Goal: Task Accomplishment & Management: Manage account settings

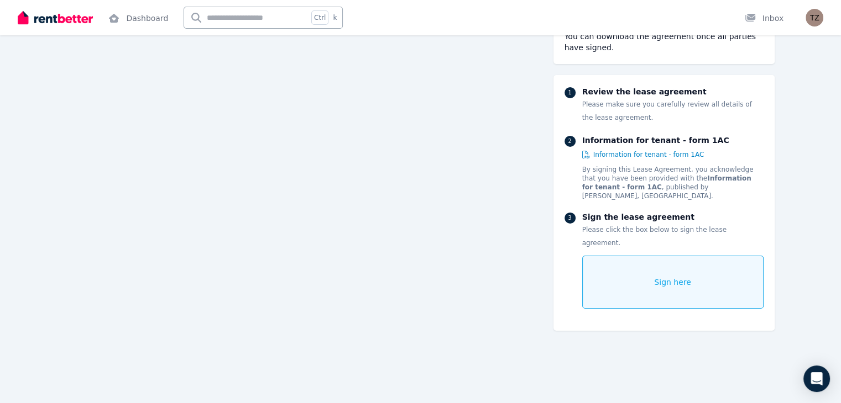
scroll to position [7942, 0]
drag, startPoint x: 838, startPoint y: 341, endPoint x: 845, endPoint y: 337, distance: 8.0
click at [698, 256] on div "Sign here" at bounding box center [672, 282] width 181 height 53
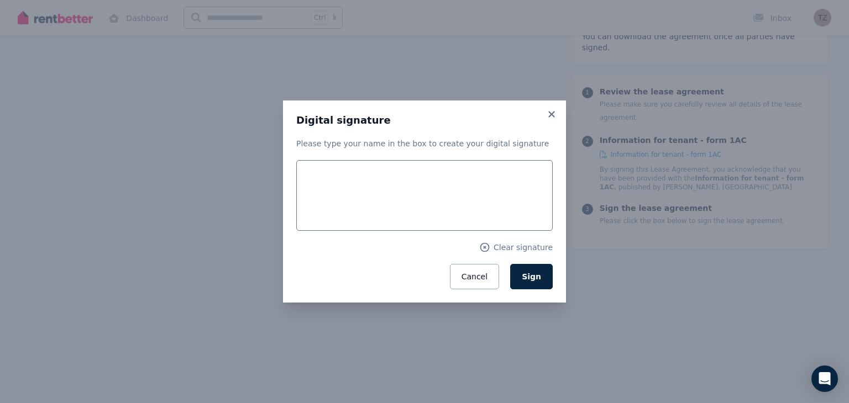
click at [408, 151] on div "Please type your name in the box to create your digital signature Clear signatu…" at bounding box center [424, 213] width 256 height 151
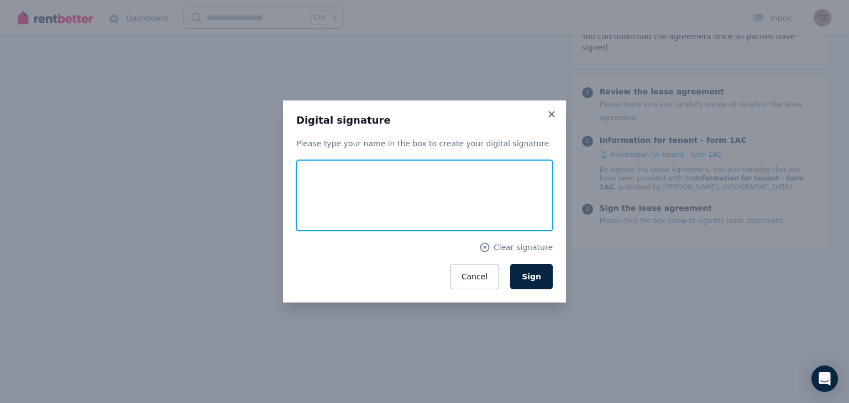
click at [374, 180] on input "text" at bounding box center [424, 195] width 256 height 71
type input "**********"
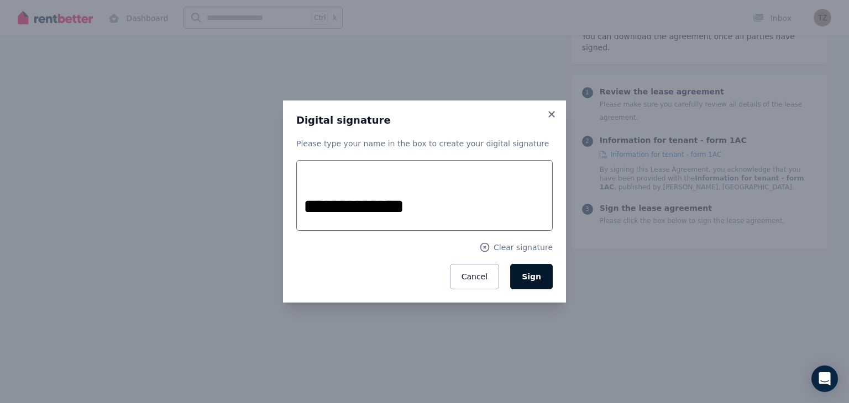
click at [531, 278] on span "Sign" at bounding box center [531, 276] width 19 height 9
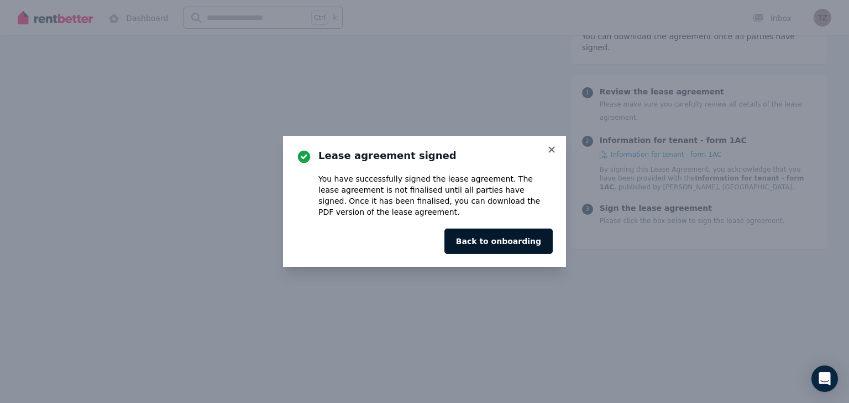
click at [508, 235] on button "Back to onboarding" at bounding box center [498, 241] width 108 height 25
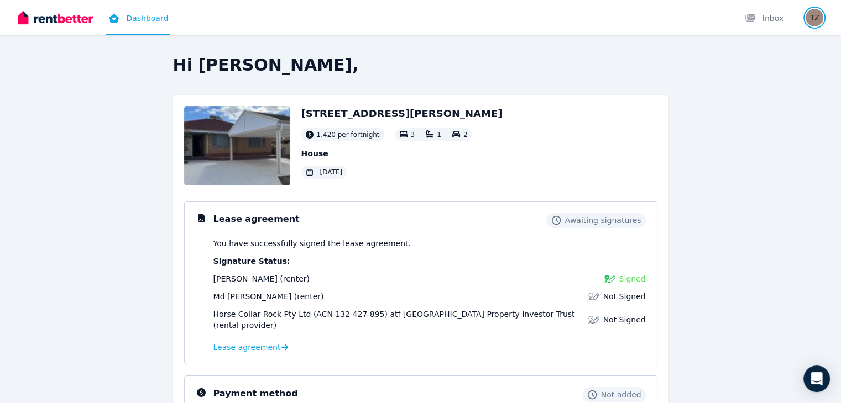
click at [813, 20] on img "button" at bounding box center [814, 18] width 18 height 18
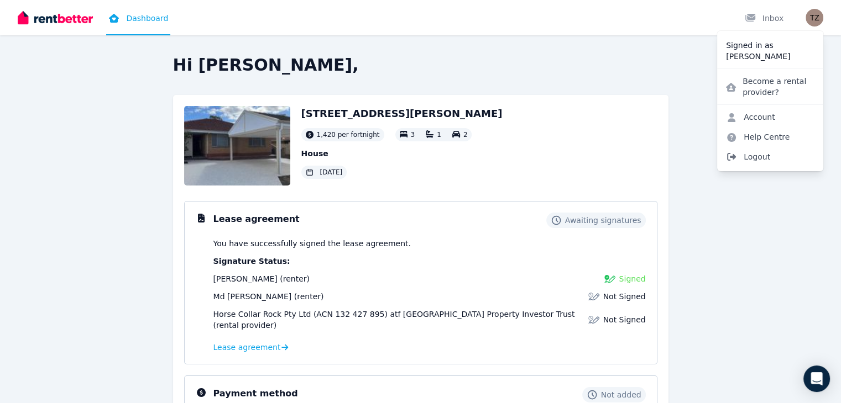
click at [754, 160] on span "Logout" at bounding box center [770, 157] width 106 height 20
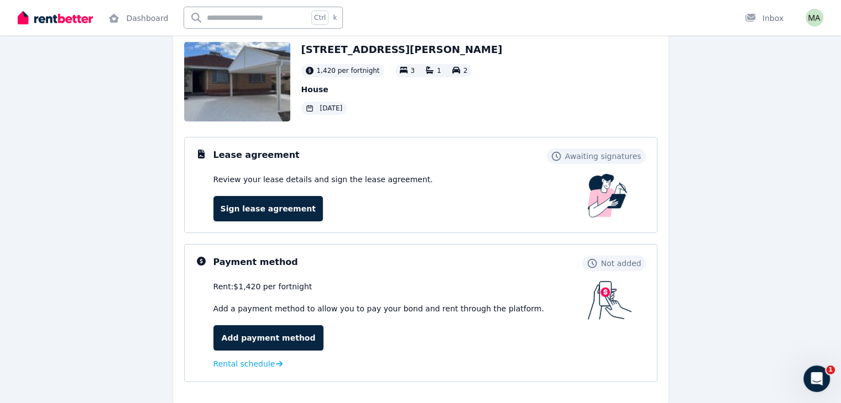
scroll to position [81, 0]
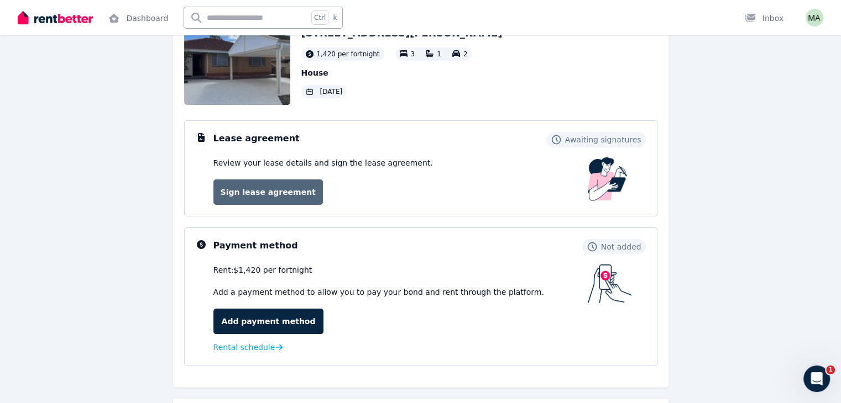
click at [261, 187] on link "Sign lease agreement" at bounding box center [267, 192] width 109 height 25
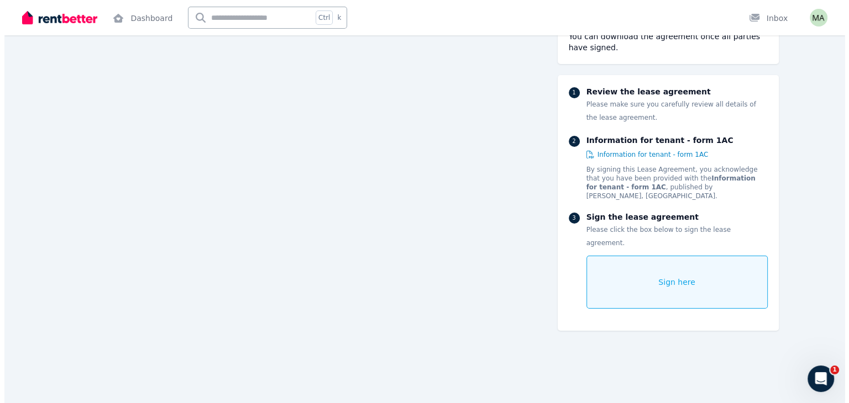
scroll to position [228, 0]
click at [691, 277] on span "Sign here" at bounding box center [672, 282] width 37 height 11
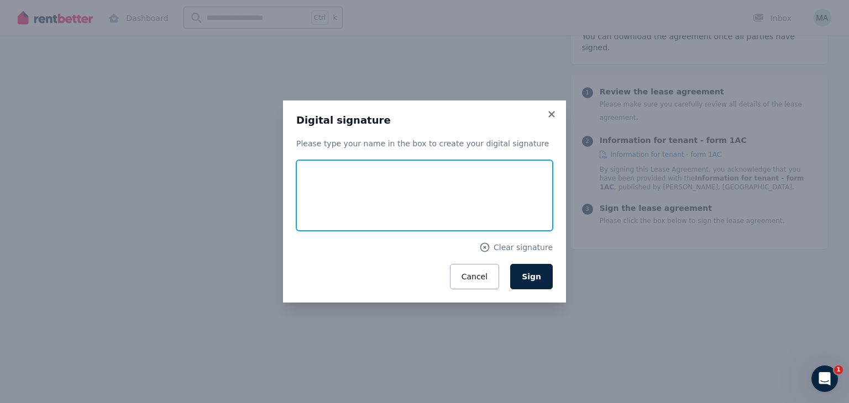
click at [390, 171] on input "text" at bounding box center [424, 195] width 256 height 71
type input "**********"
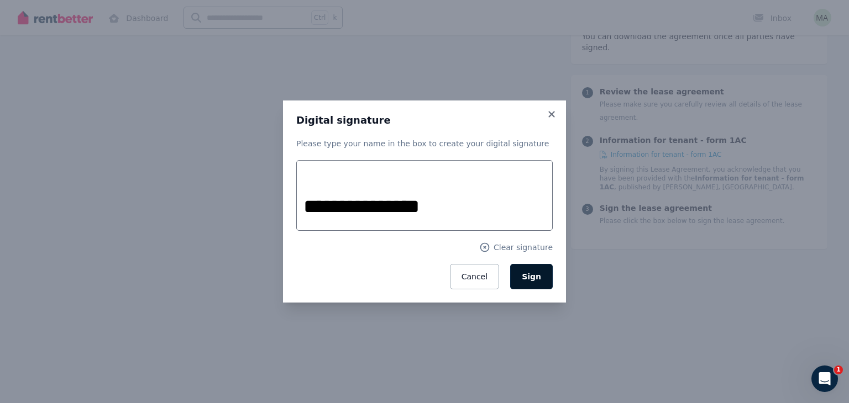
click at [537, 273] on span "Sign" at bounding box center [531, 276] width 19 height 9
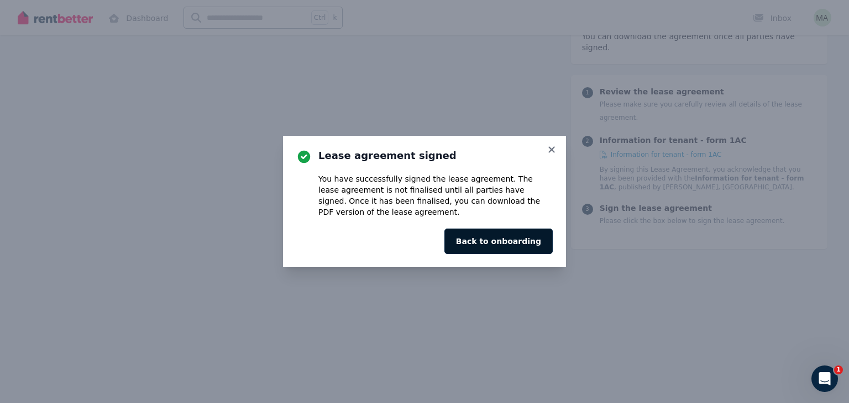
click at [515, 234] on button "Back to onboarding" at bounding box center [498, 241] width 108 height 25
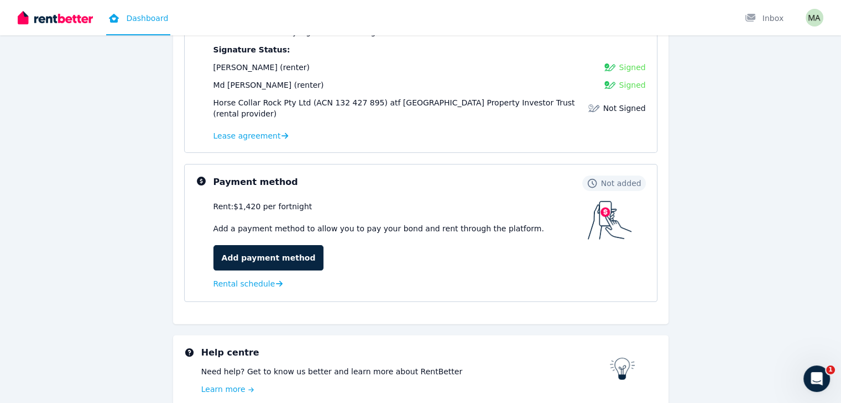
scroll to position [254, 0]
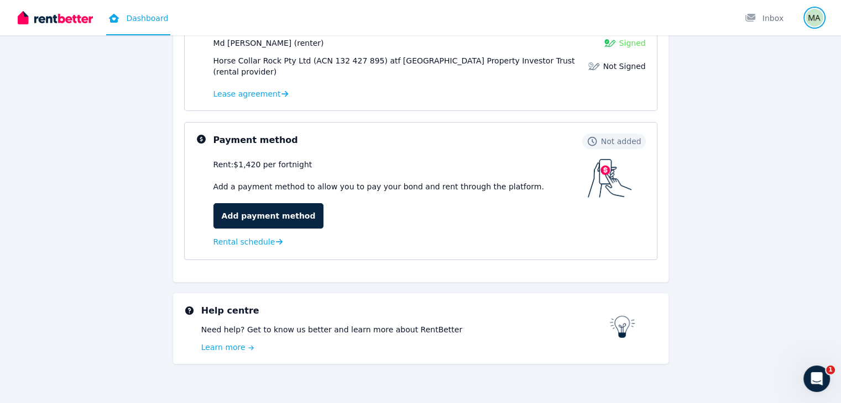
click at [814, 20] on img "button" at bounding box center [814, 18] width 18 height 18
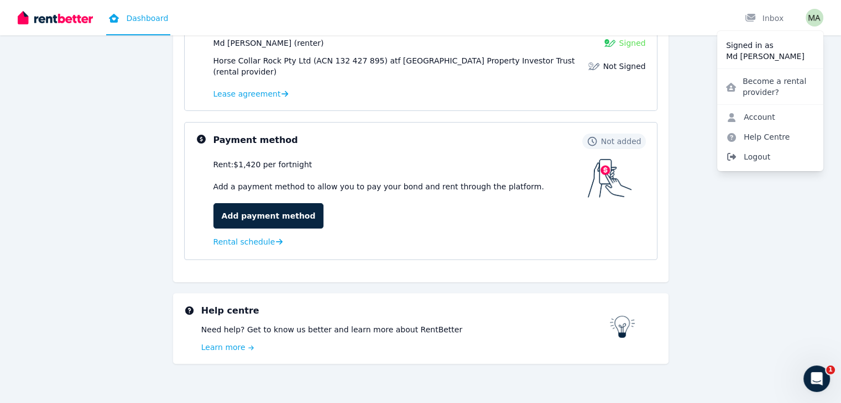
click at [755, 155] on span "Logout" at bounding box center [770, 157] width 106 height 20
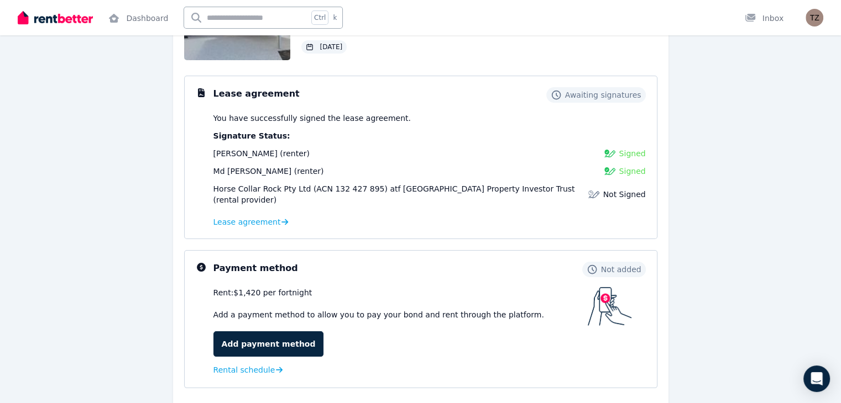
scroll to position [145, 0]
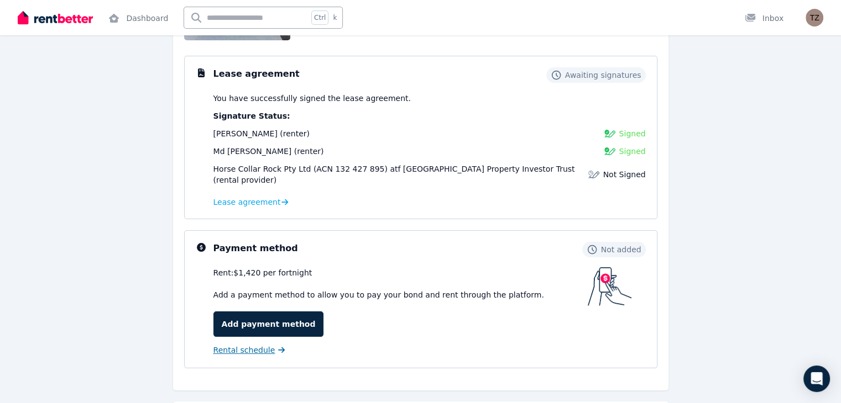
click at [243, 345] on span "Rental schedule" at bounding box center [244, 350] width 62 height 11
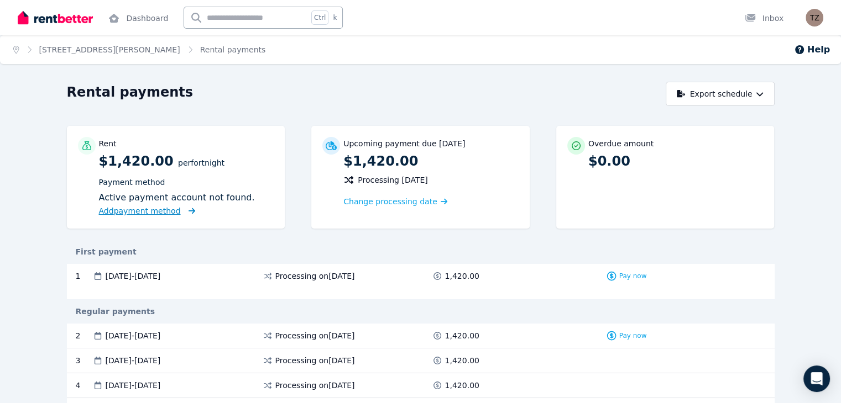
click at [106, 213] on span "Add payment method" at bounding box center [140, 211] width 82 height 9
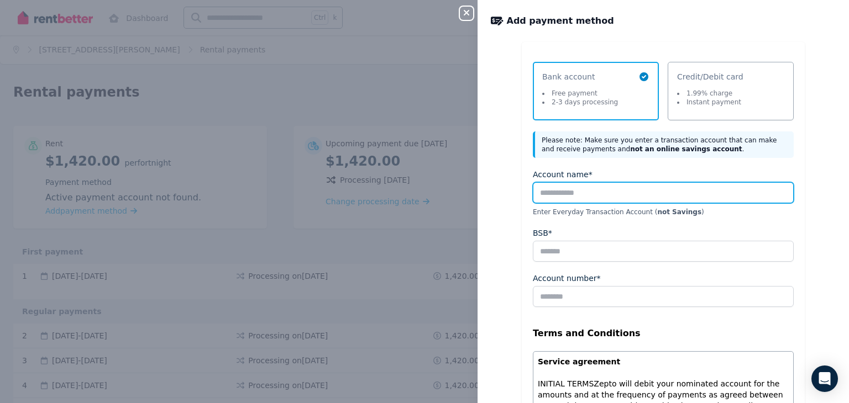
click at [575, 199] on input "Account name*" at bounding box center [663, 192] width 261 height 21
type input "**********"
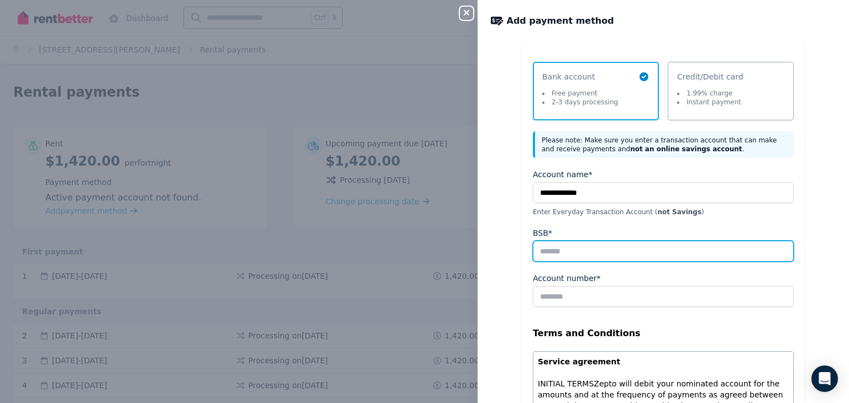
click at [572, 249] on input "BSB*" at bounding box center [663, 251] width 261 height 21
type input "******"
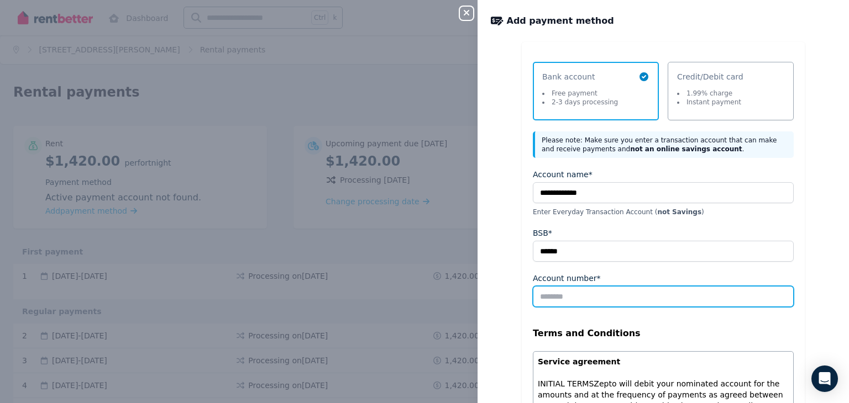
click at [575, 300] on input "Account number*" at bounding box center [663, 296] width 261 height 21
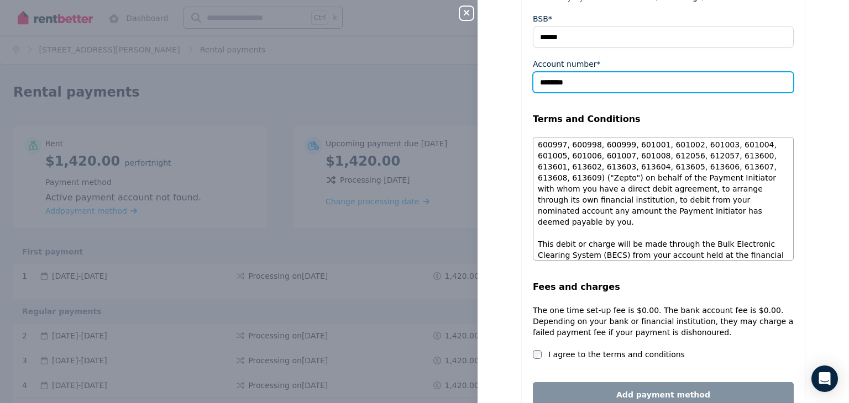
scroll to position [836, 0]
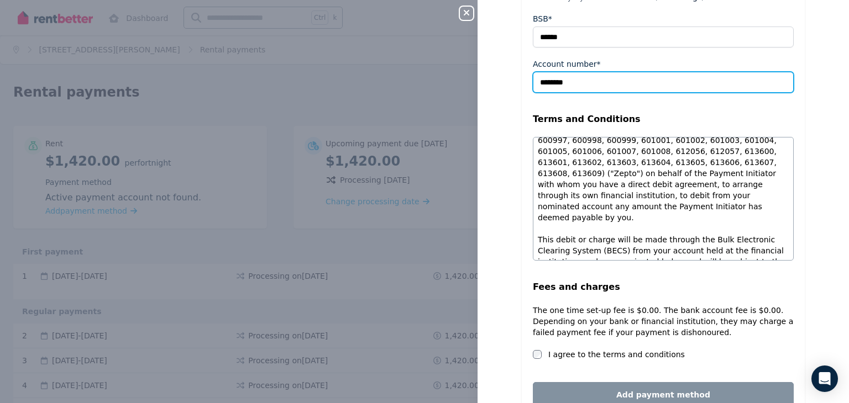
type input "********"
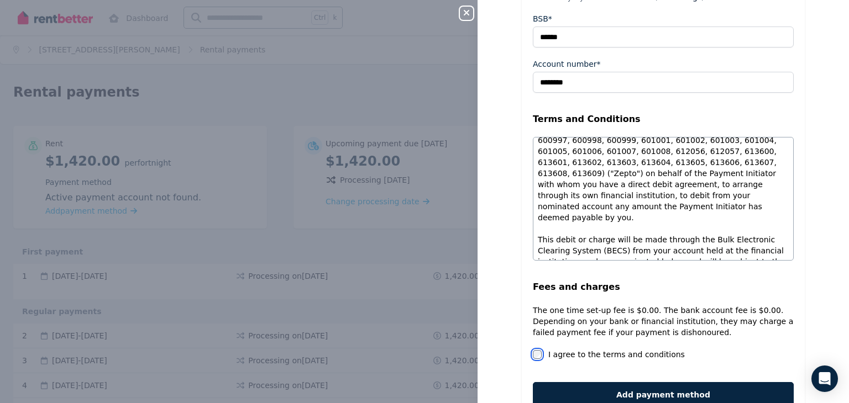
scroll to position [253, 0]
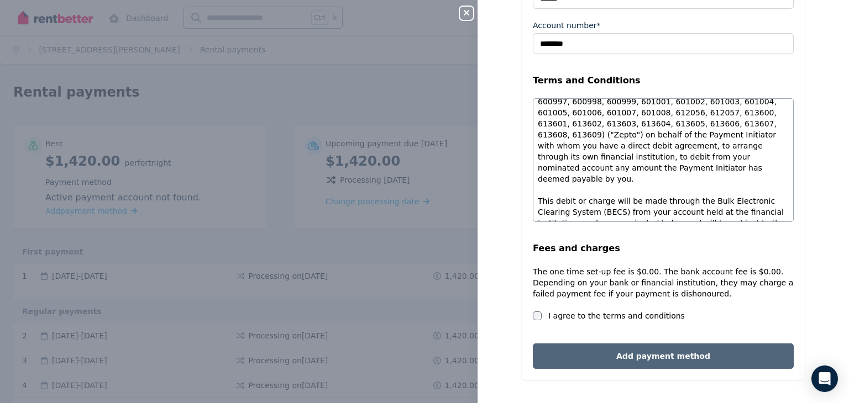
click at [683, 357] on button "Add payment method" at bounding box center [663, 356] width 261 height 25
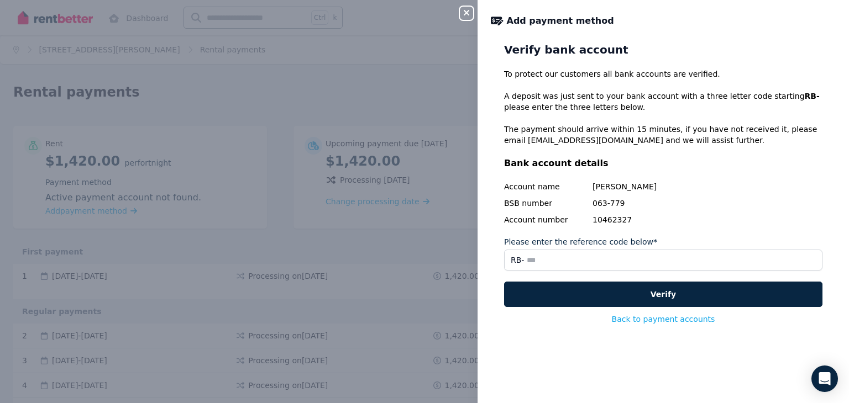
click at [377, 109] on div "Close panel Add payment method Verify bank account To protect our customers all…" at bounding box center [424, 201] width 849 height 403
click at [468, 15] on icon "button" at bounding box center [467, 13] width 6 height 6
click at [464, 12] on icon "button" at bounding box center [467, 13] width 6 height 6
click at [674, 317] on button "Back to payment accounts" at bounding box center [663, 319] width 103 height 11
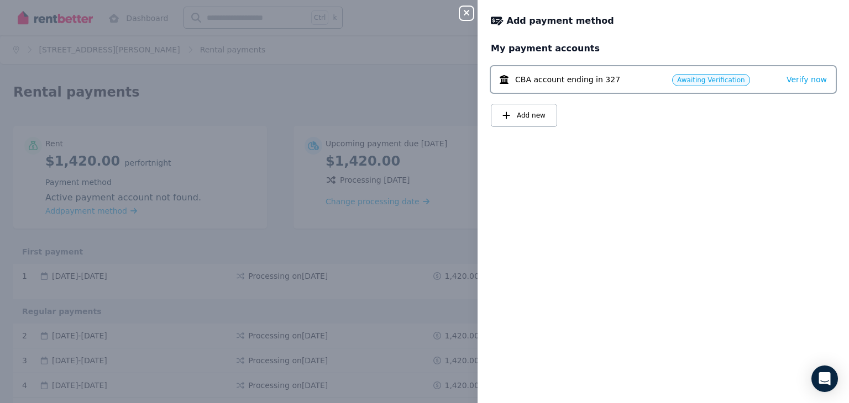
click at [464, 15] on icon "button" at bounding box center [467, 13] width 6 height 6
click at [813, 76] on span "Verify now" at bounding box center [807, 79] width 40 height 9
